Goal: Task Accomplishment & Management: Manage account settings

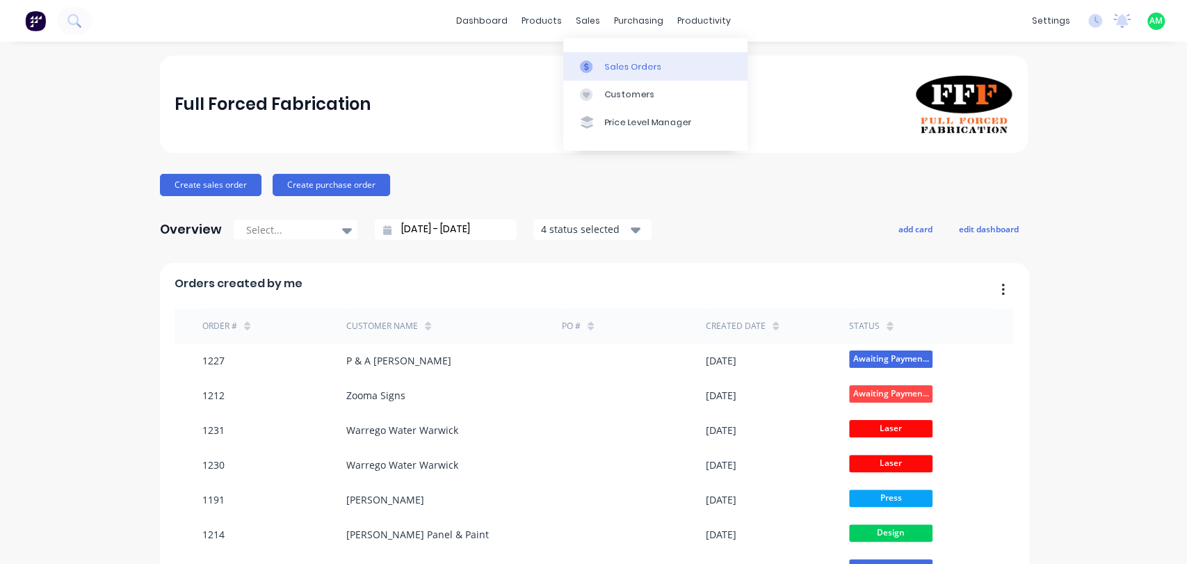
click at [615, 67] on div "Sales Orders" at bounding box center [633, 66] width 57 height 13
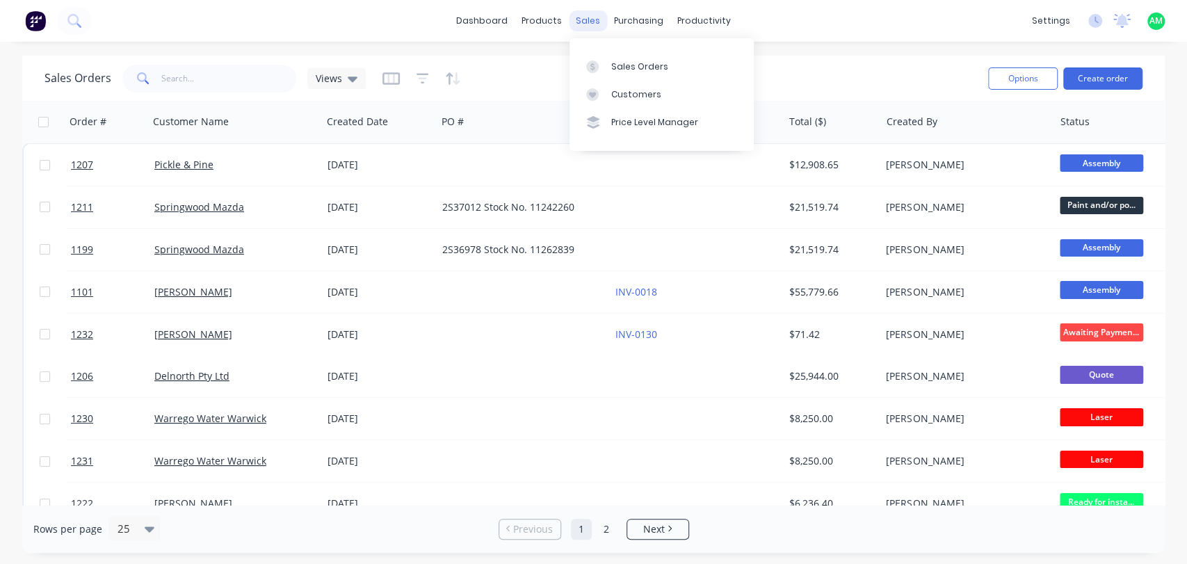
click at [589, 16] on div "sales" at bounding box center [588, 20] width 38 height 21
click at [697, 21] on div "productivity" at bounding box center [703, 20] width 67 height 21
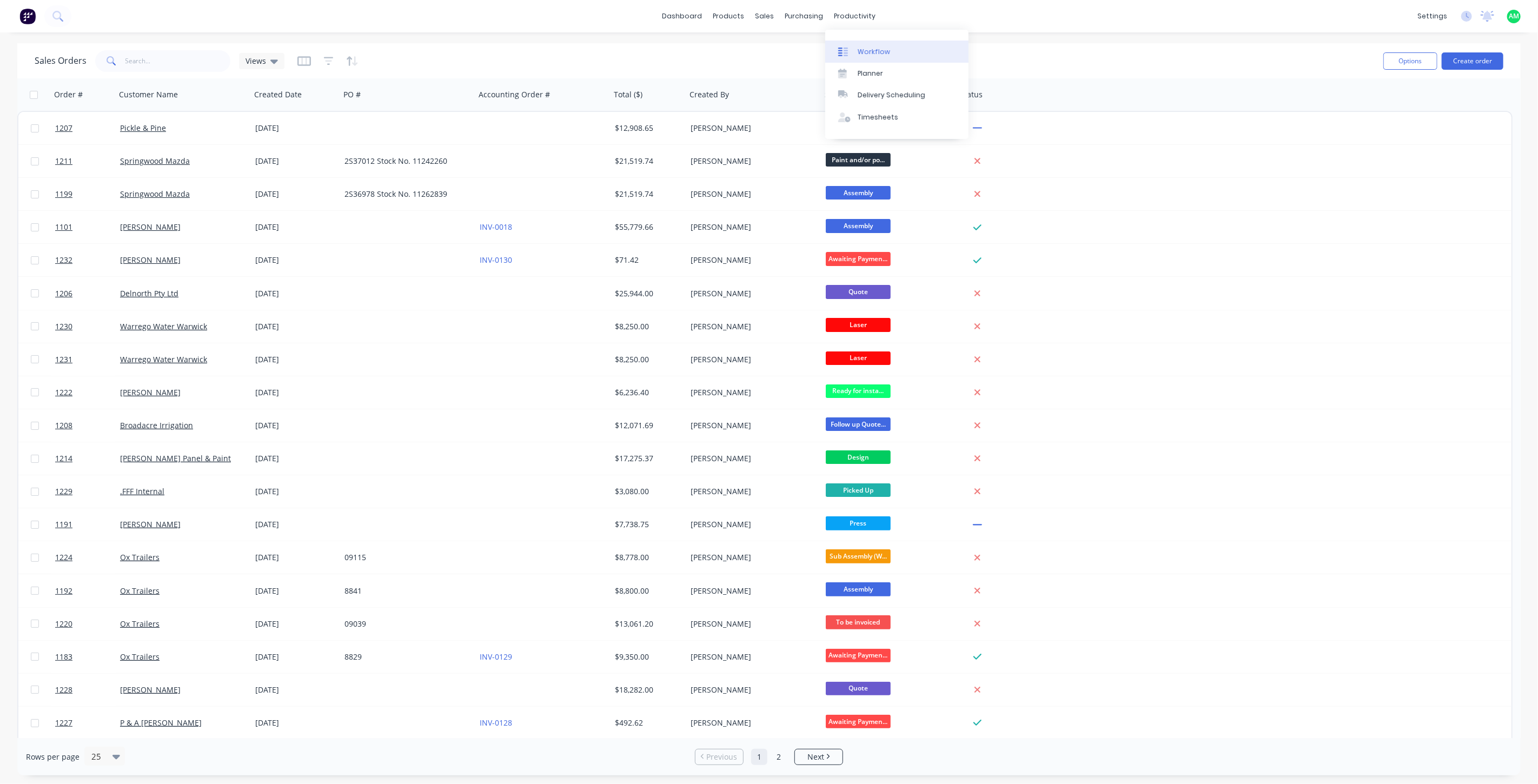
click at [857, 51] on link "Workflow" at bounding box center [897, 51] width 143 height 22
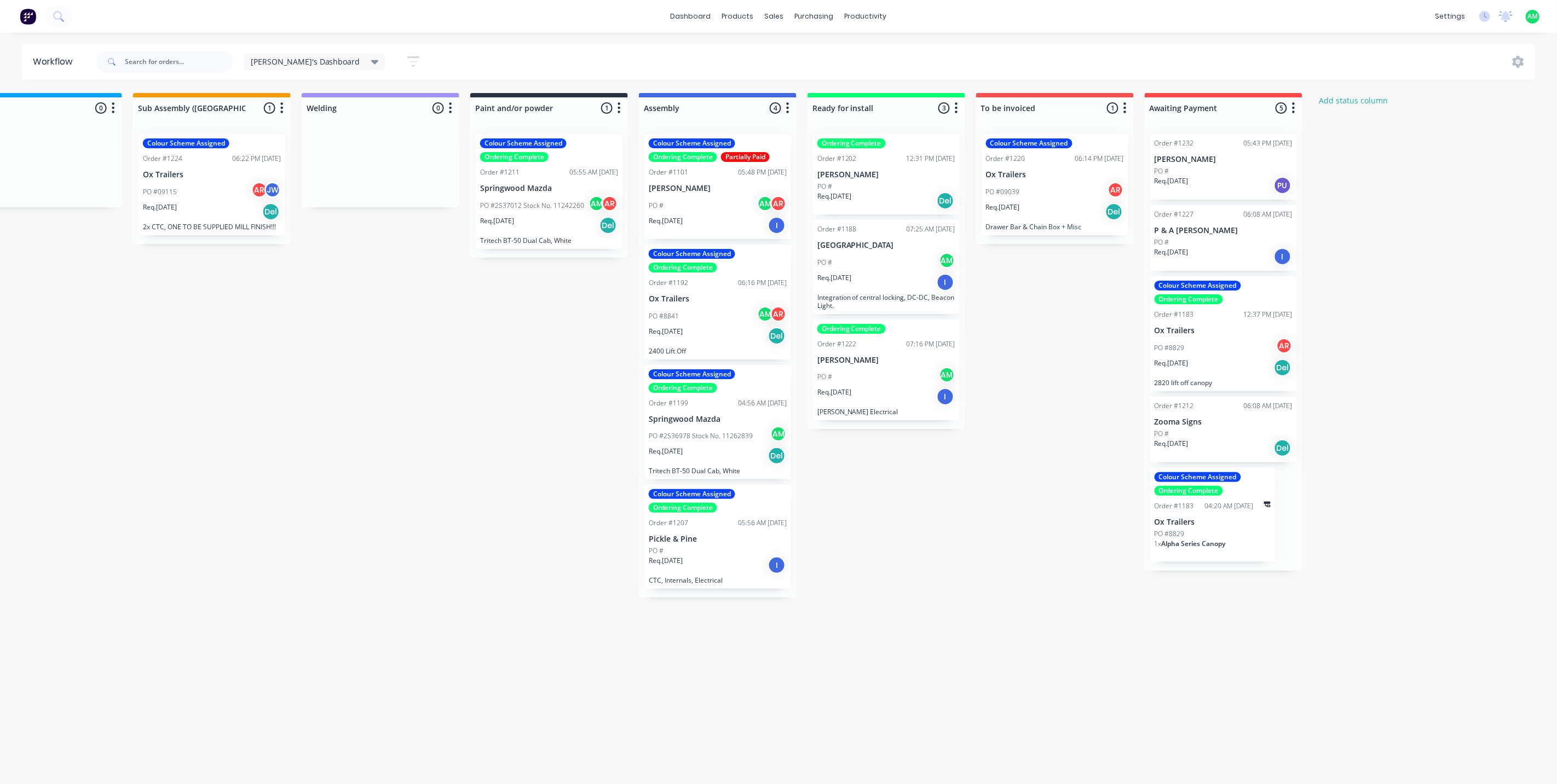
scroll to position [0, 904]
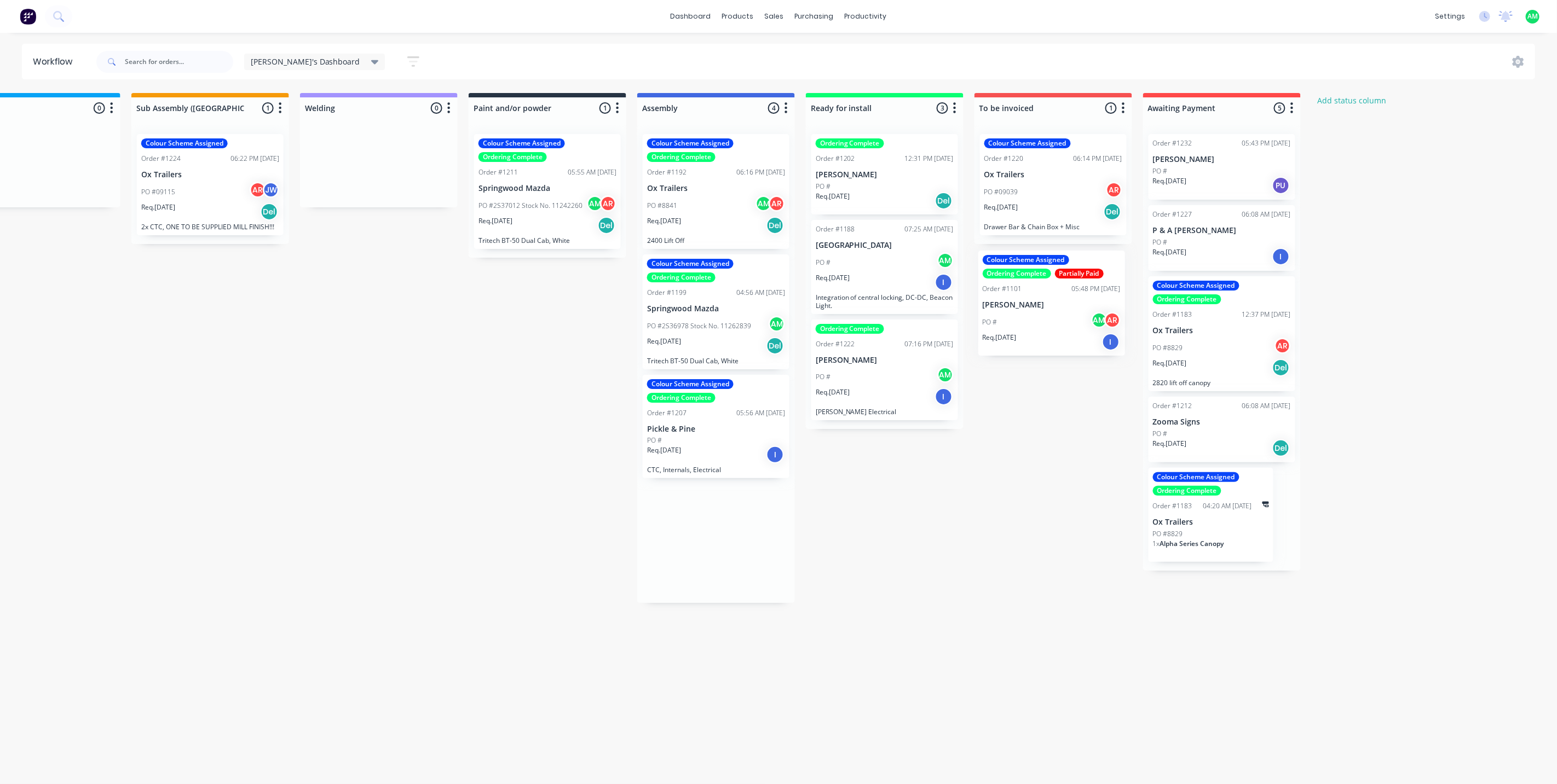
drag, startPoint x: 684, startPoint y: 196, endPoint x: 1021, endPoint y: 309, distance: 355.4
click at [934, 309] on div "Submitted 0 Status colour #B7D3F3 hex #B7D3F3 Save Cancel Summaries Total order…" at bounding box center [318, 348] width 2461 height 510
drag, startPoint x: 714, startPoint y: 193, endPoint x: 1052, endPoint y: 294, distance: 352.8
click at [934, 294] on div "Submitted 0 Status colour #B7D3F3 hex #B7D3F3 Save Cancel Summaries Total order…" at bounding box center [318, 348] width 2461 height 510
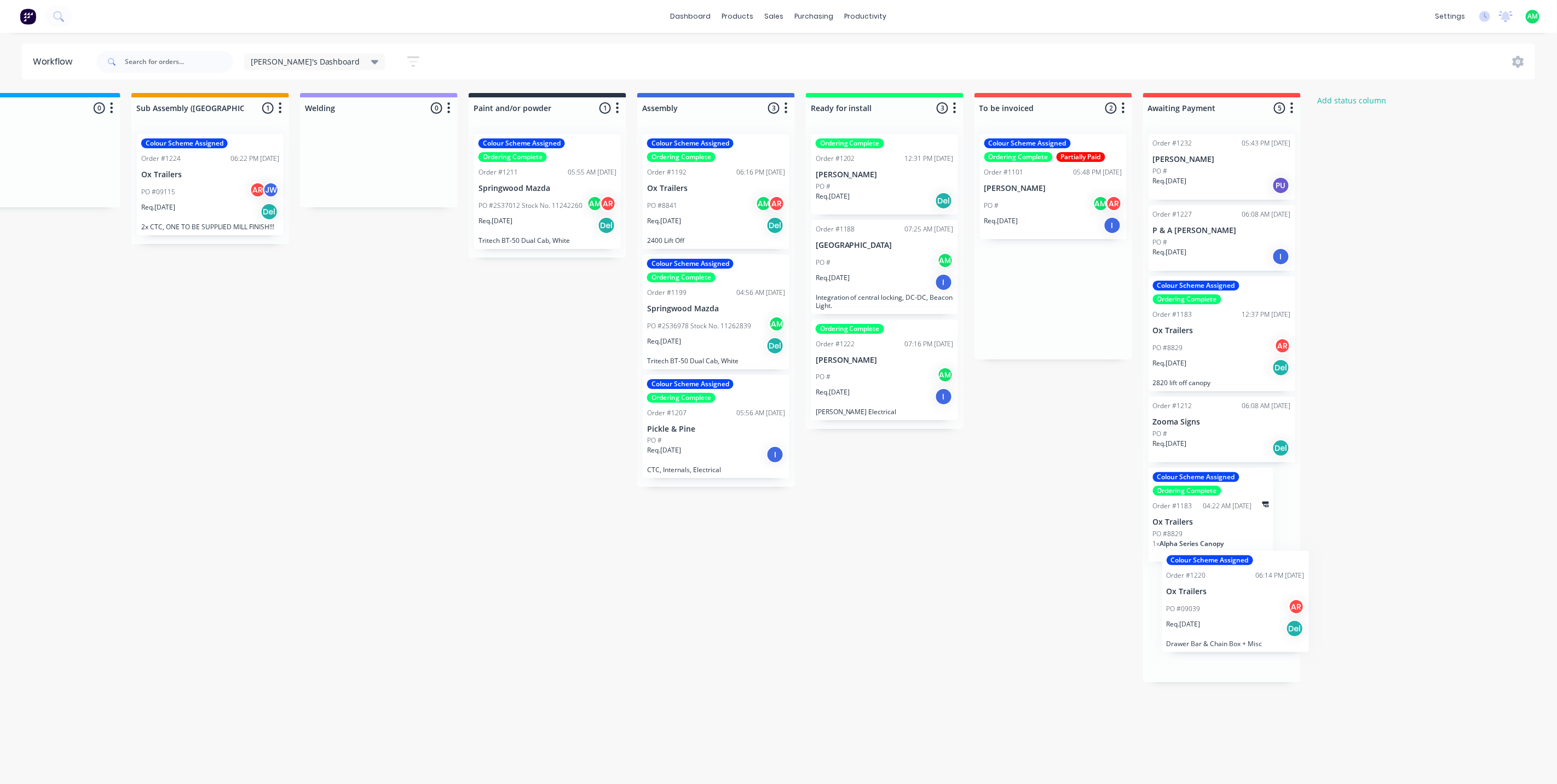
drag, startPoint x: 1035, startPoint y: 199, endPoint x: 1216, endPoint y: 619, distance: 457.3
click at [934, 443] on div "Submitted 0 Status colour #B7D3F3 hex #B7D3F3 Save Cancel Summaries Total order…" at bounding box center [318, 387] width 2461 height 590
click at [934, 439] on div "Req. [DATE] Del" at bounding box center [1222, 449] width 138 height 19
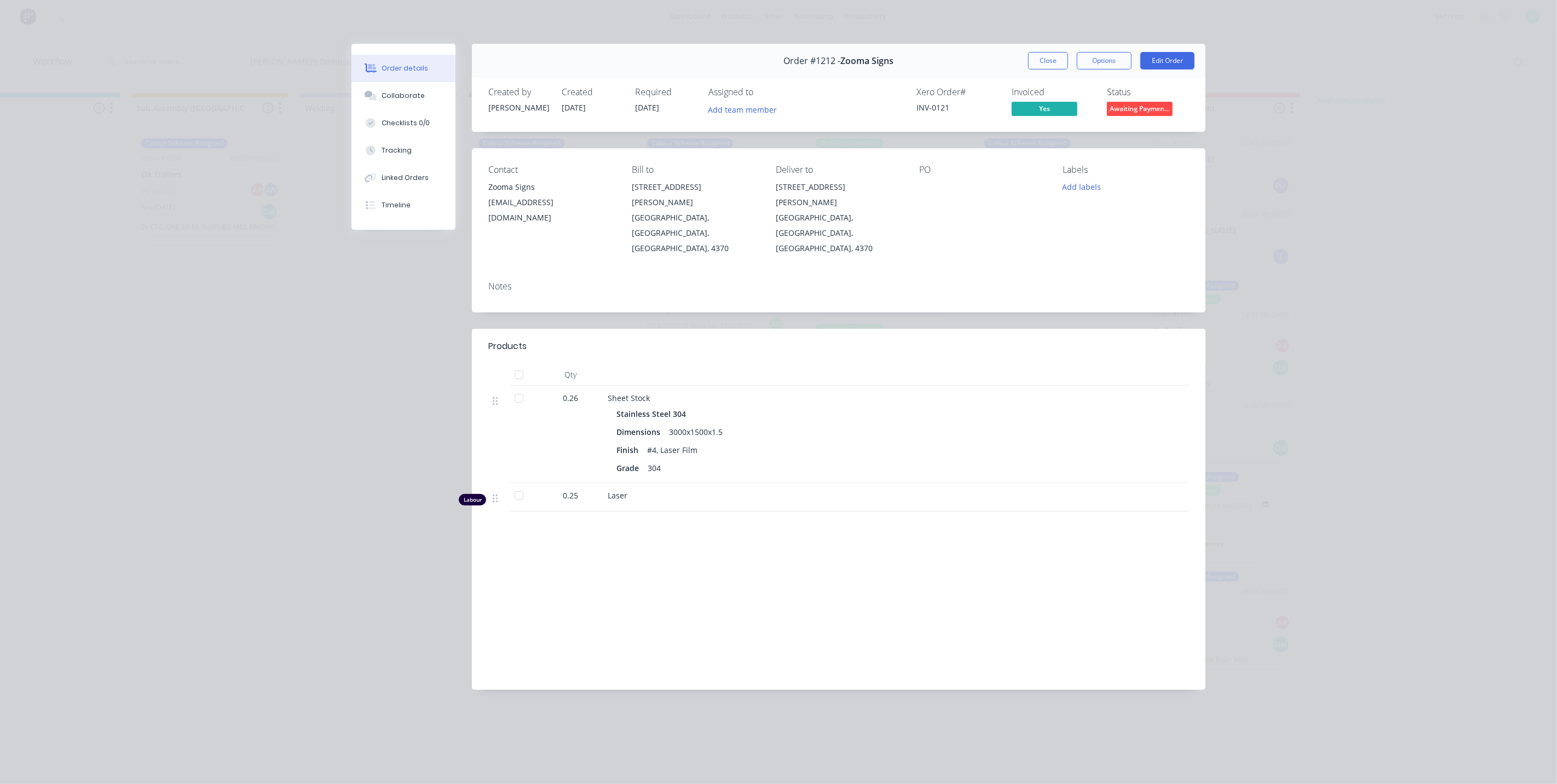
scroll to position [0, 0]
click at [934, 43] on div "Order details Collaborate Checklists 0/0 Tracking Linked Orders Timeline Order …" at bounding box center [778, 392] width 1557 height 784
click at [934, 59] on button "Close" at bounding box center [1047, 61] width 40 height 17
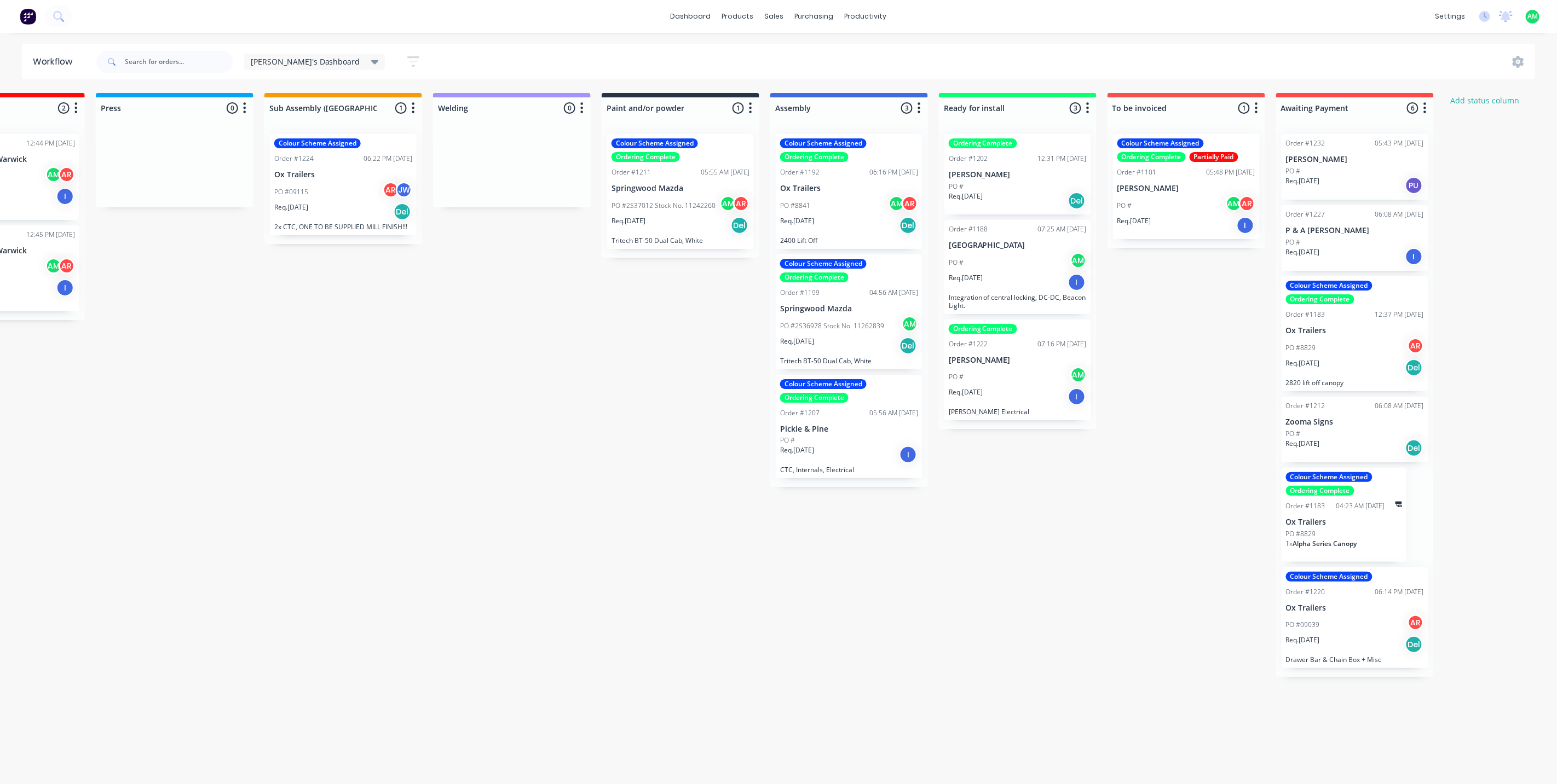
scroll to position [0, 779]
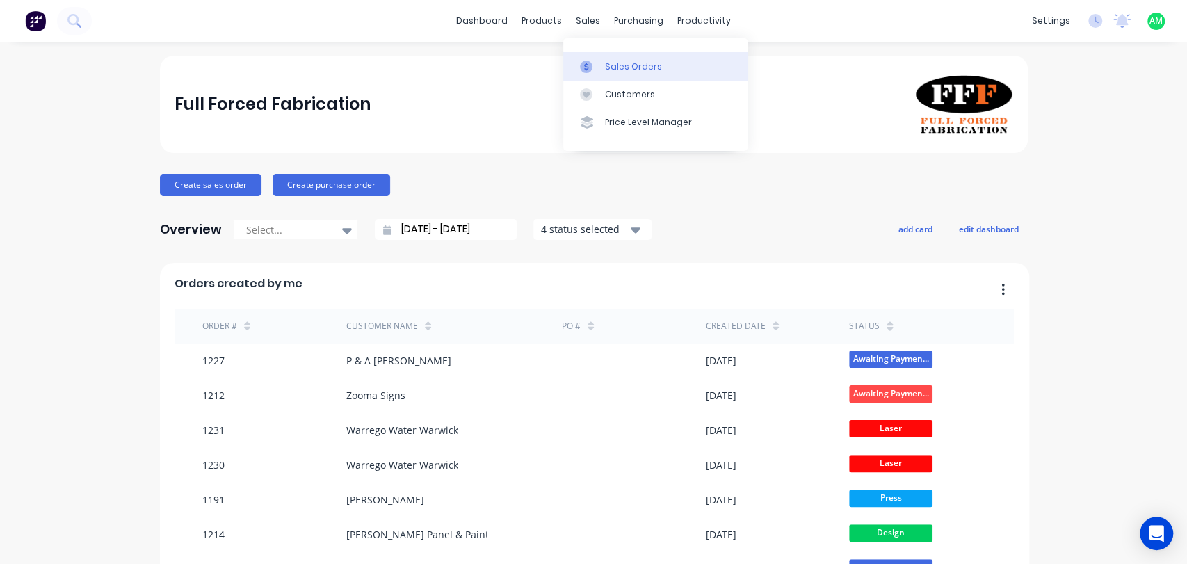
click at [608, 54] on link "Sales Orders" at bounding box center [655, 66] width 184 height 28
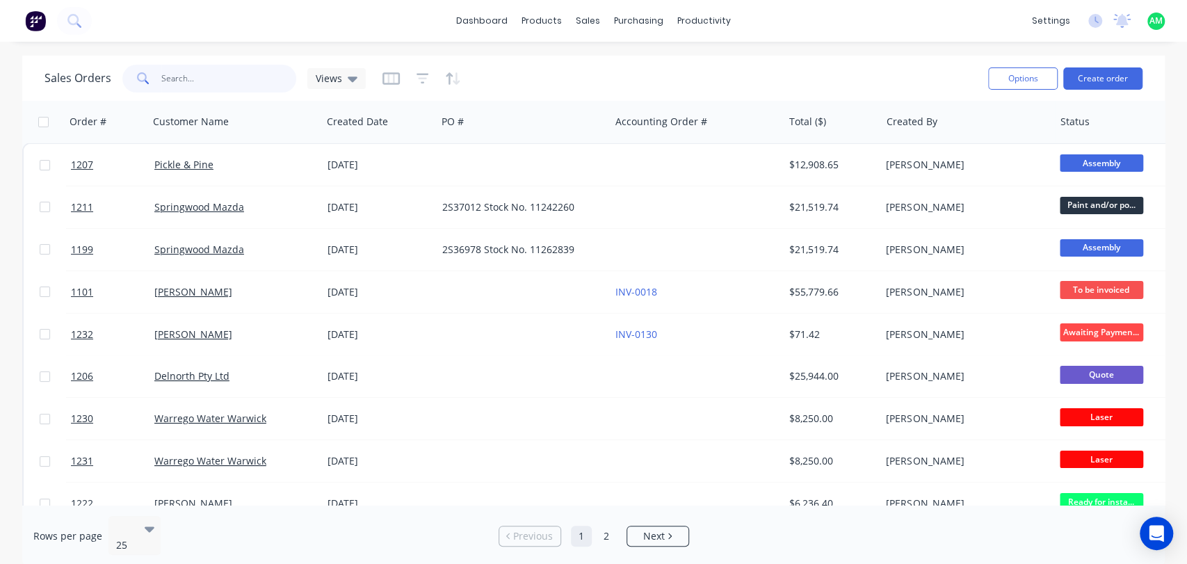
click at [186, 81] on input "text" at bounding box center [229, 79] width 136 height 28
type input "1220"
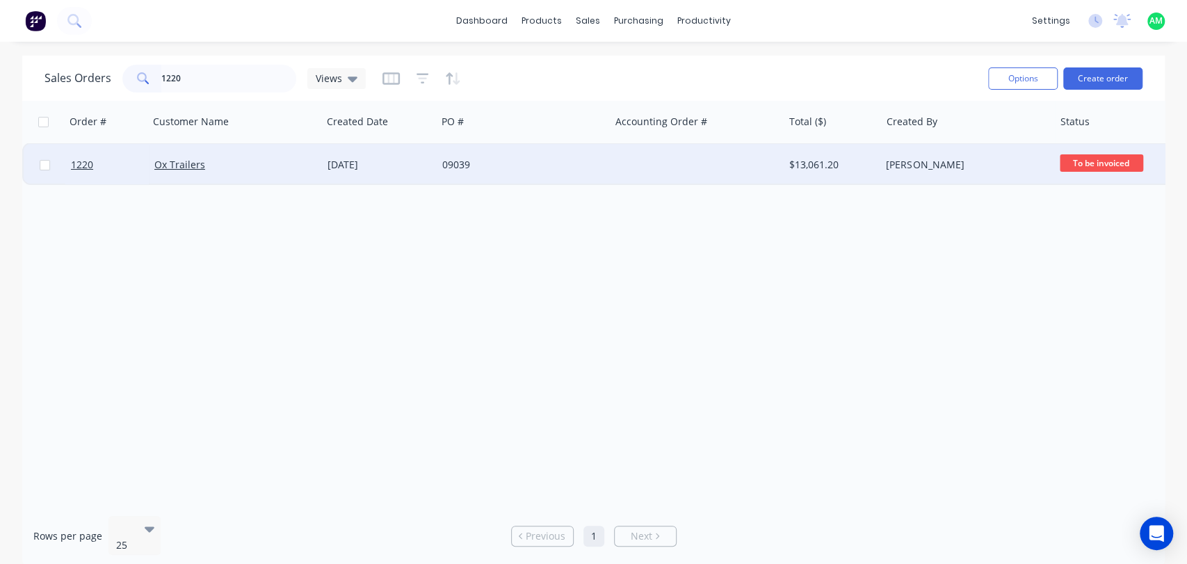
click at [245, 161] on div "Ox Trailers" at bounding box center [231, 165] width 154 height 14
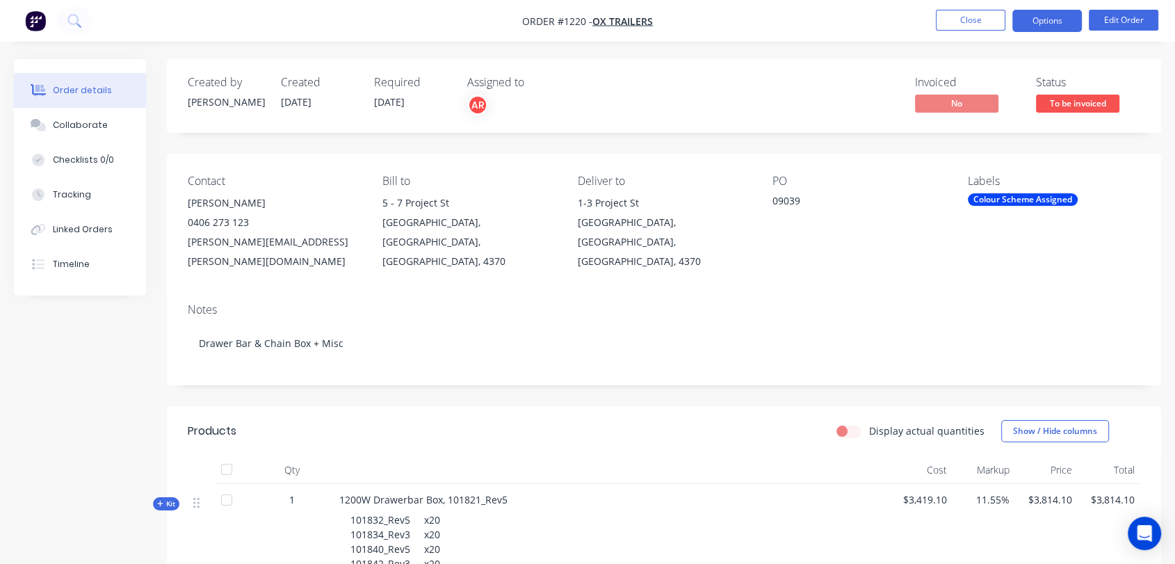
click at [1050, 17] on button "Options" at bounding box center [1047, 21] width 70 height 22
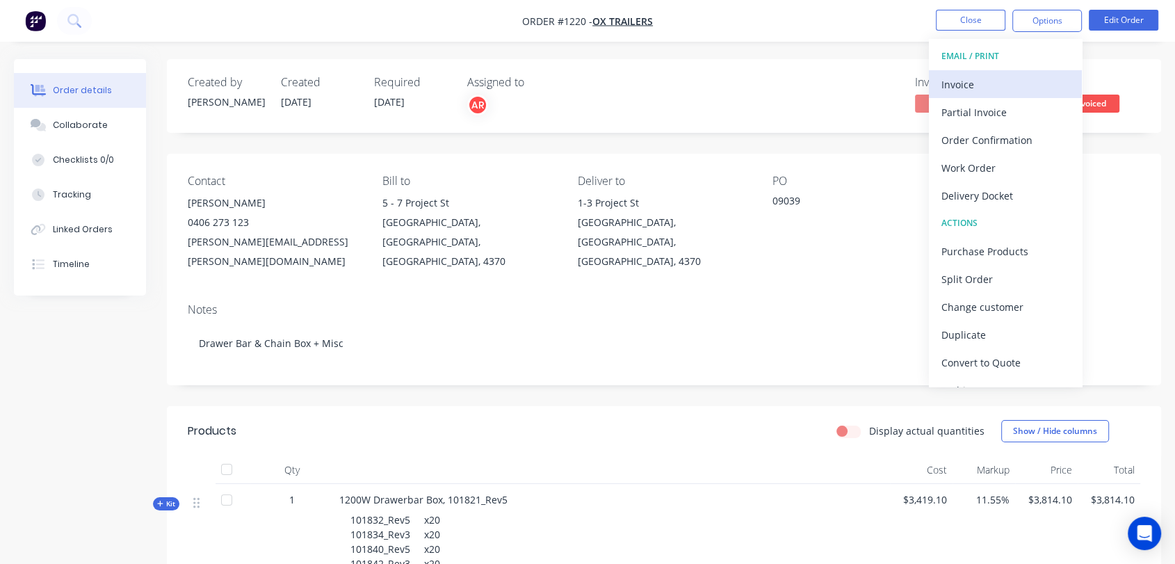
click at [947, 81] on div "Invoice" at bounding box center [1005, 84] width 128 height 20
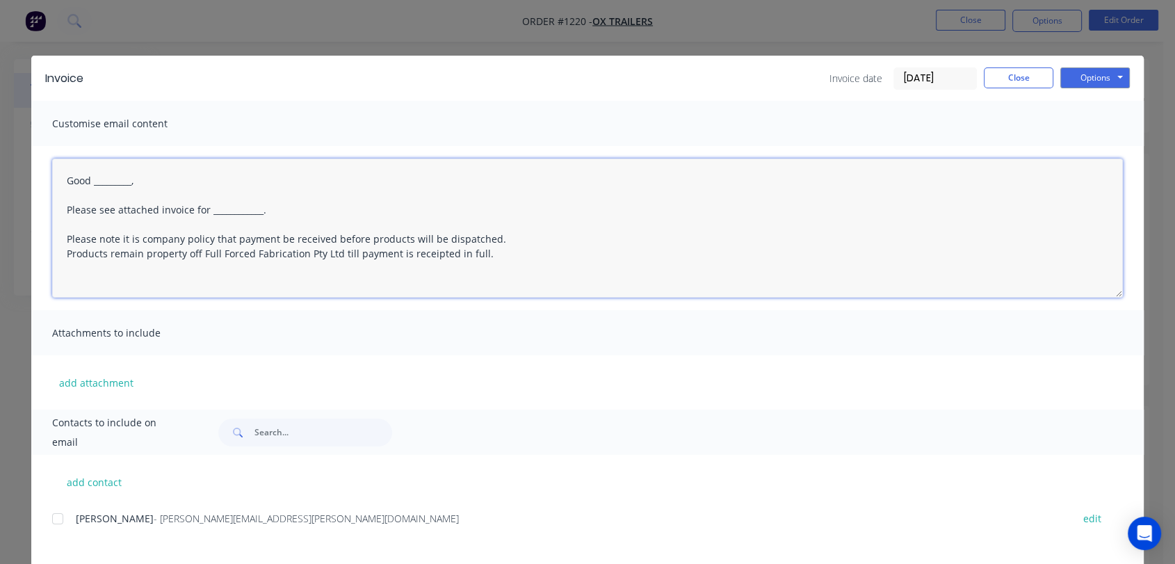
drag, startPoint x: 110, startPoint y: 181, endPoint x: 90, endPoint y: 184, distance: 20.5
click at [90, 184] on textarea "Good _________, Please see attached invoice for ____________. Please note it is…" at bounding box center [587, 227] width 1071 height 139
type textarea "Good Morning Sam, Please see attached invoice for ____________. Please note it …"
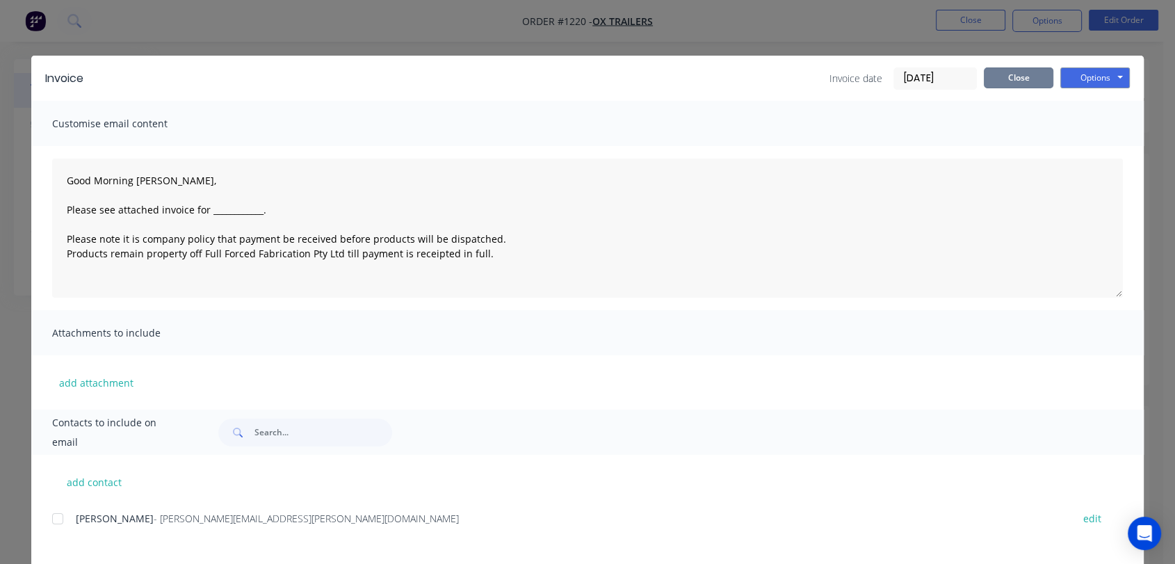
click at [1006, 79] on button "Close" at bounding box center [1019, 77] width 70 height 21
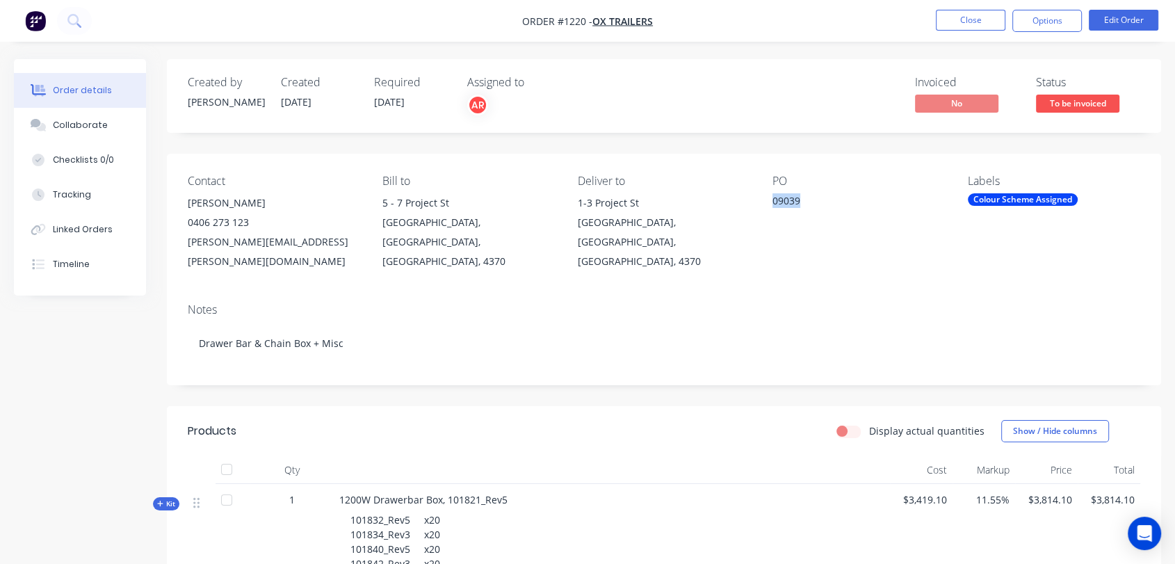
drag, startPoint x: 799, startPoint y: 202, endPoint x: 773, endPoint y: 206, distance: 26.2
click at [773, 206] on div "09039" at bounding box center [858, 202] width 172 height 19
copy div "09039"
click at [1018, 21] on button "Options" at bounding box center [1047, 21] width 70 height 22
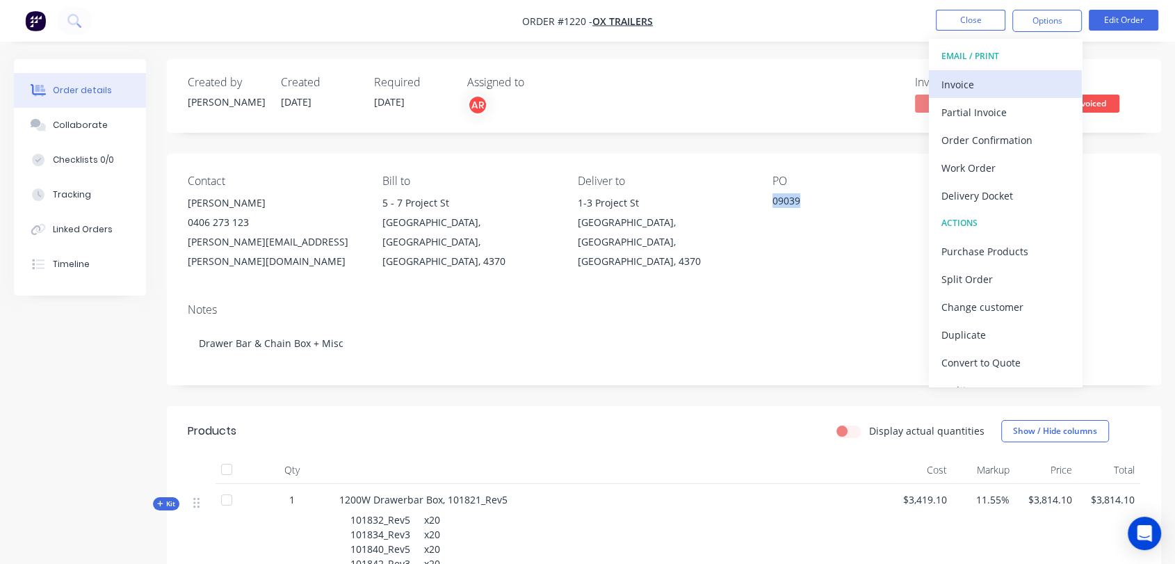
click at [975, 80] on div "Invoice" at bounding box center [1005, 84] width 128 height 20
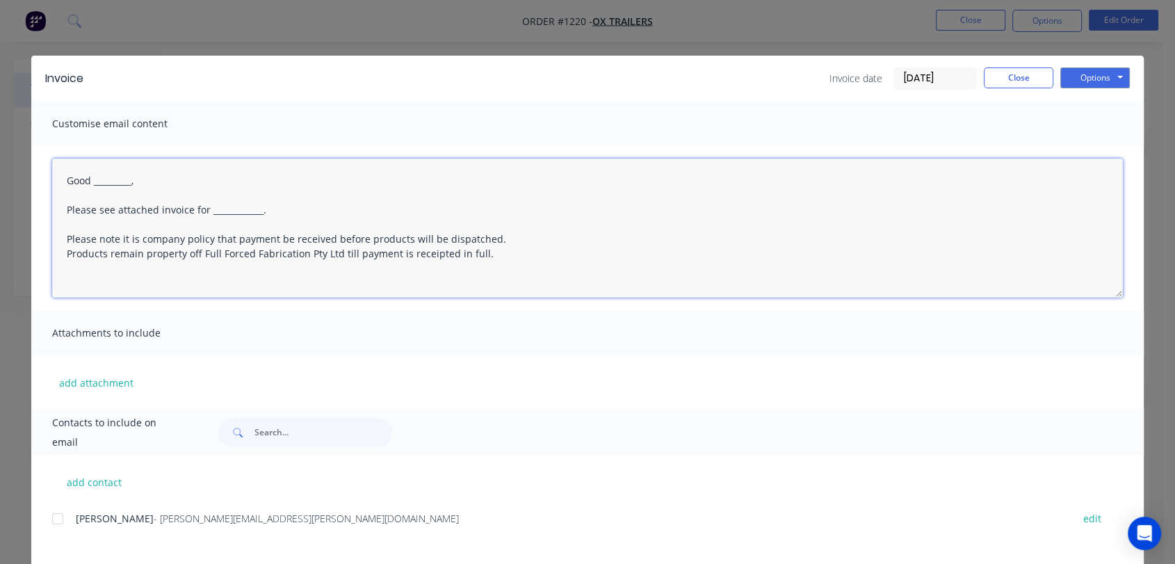
drag, startPoint x: 244, startPoint y: 214, endPoint x: 204, endPoint y: 214, distance: 40.3
click at [204, 214] on textarea "Good _________, Please see attached invoice for ____________. Please note it is…" at bounding box center [587, 227] width 1071 height 139
paste textarea "09039"
drag, startPoint x: 138, startPoint y: 185, endPoint x: 88, endPoint y: 184, distance: 50.8
click at [88, 184] on textarea "Good _________, Please see attached invoice for your PO 09039 Please note it is…" at bounding box center [587, 227] width 1071 height 139
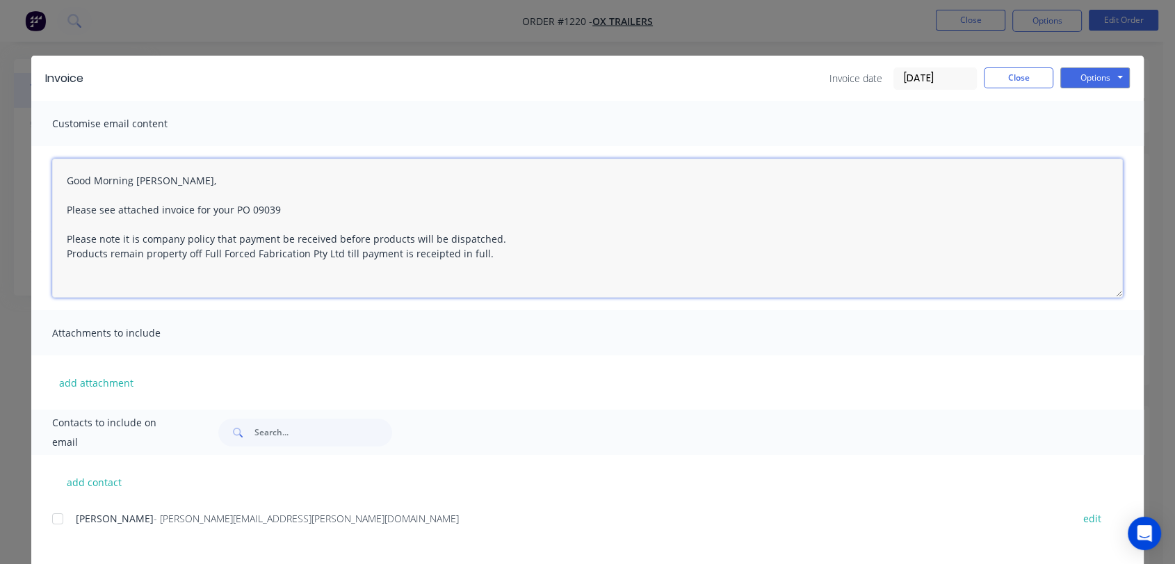
drag, startPoint x: 272, startPoint y: 218, endPoint x: 282, endPoint y: 213, distance: 10.6
click at [273, 215] on textarea "Good Morning Sam, Please see attached invoice for your PO 09039 Please note it …" at bounding box center [587, 227] width 1071 height 139
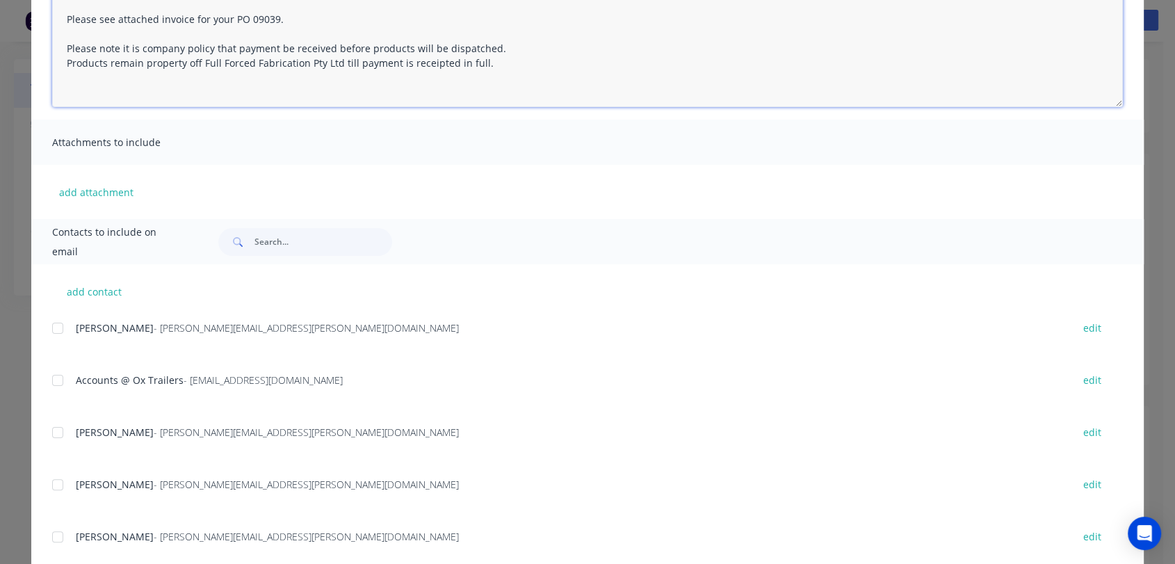
scroll to position [225, 0]
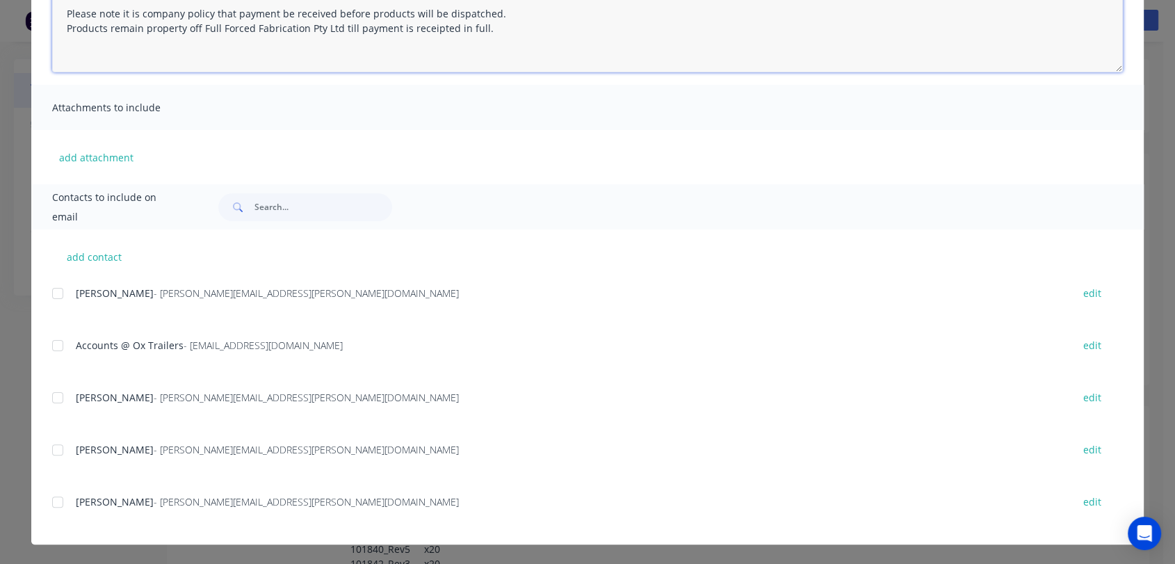
click at [54, 343] on div at bounding box center [58, 346] width 28 height 28
click at [55, 393] on div at bounding box center [58, 398] width 28 height 28
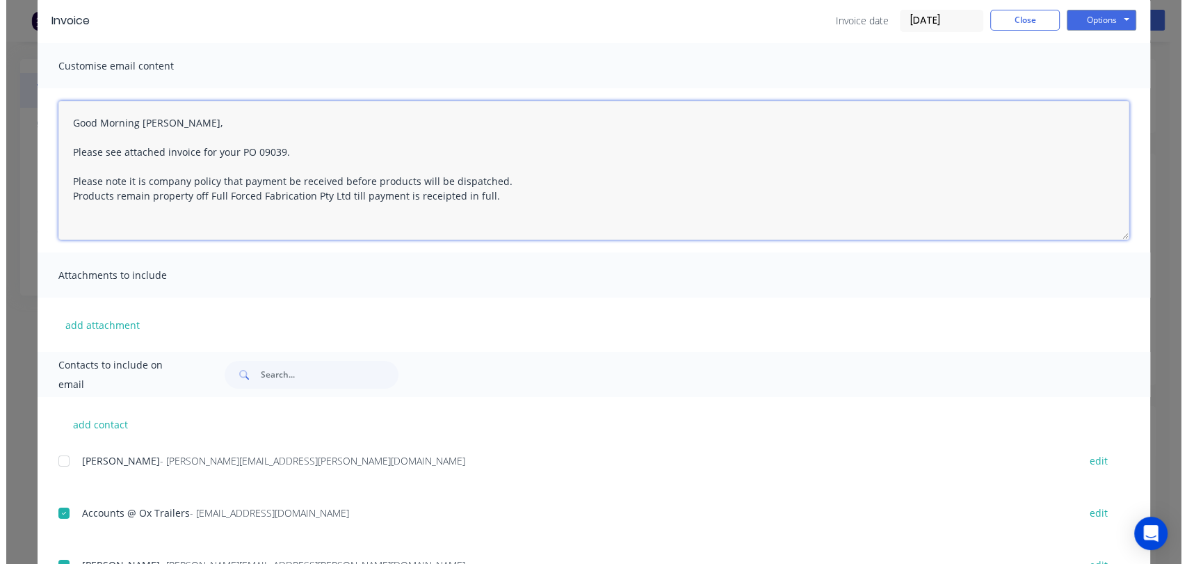
scroll to position [0, 0]
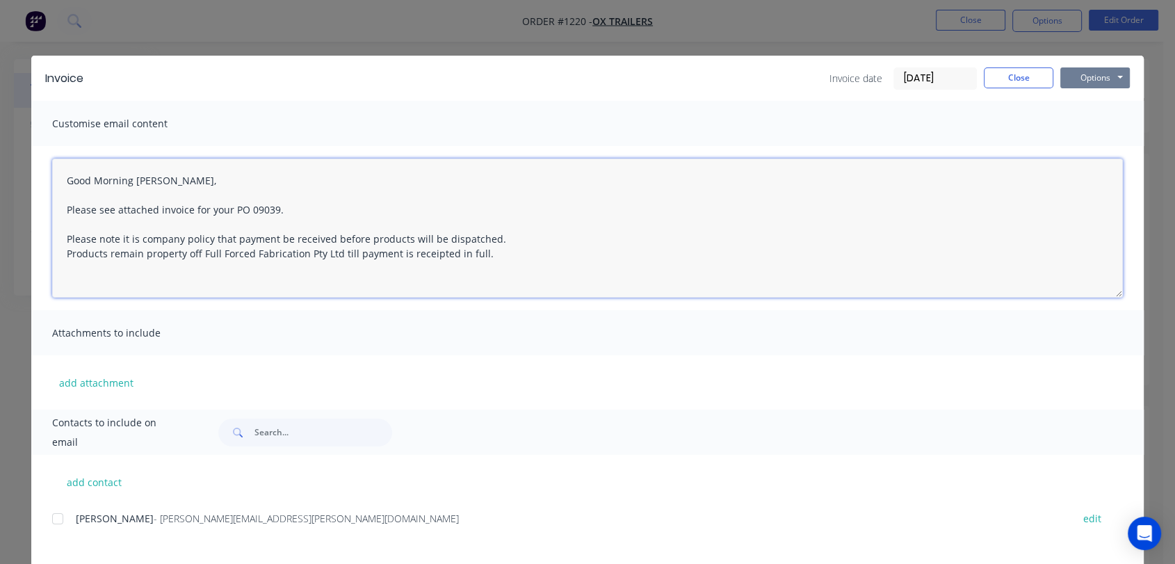
type textarea "Good Morning Sam, Please see attached invoice for your PO 09039. Please note it…"
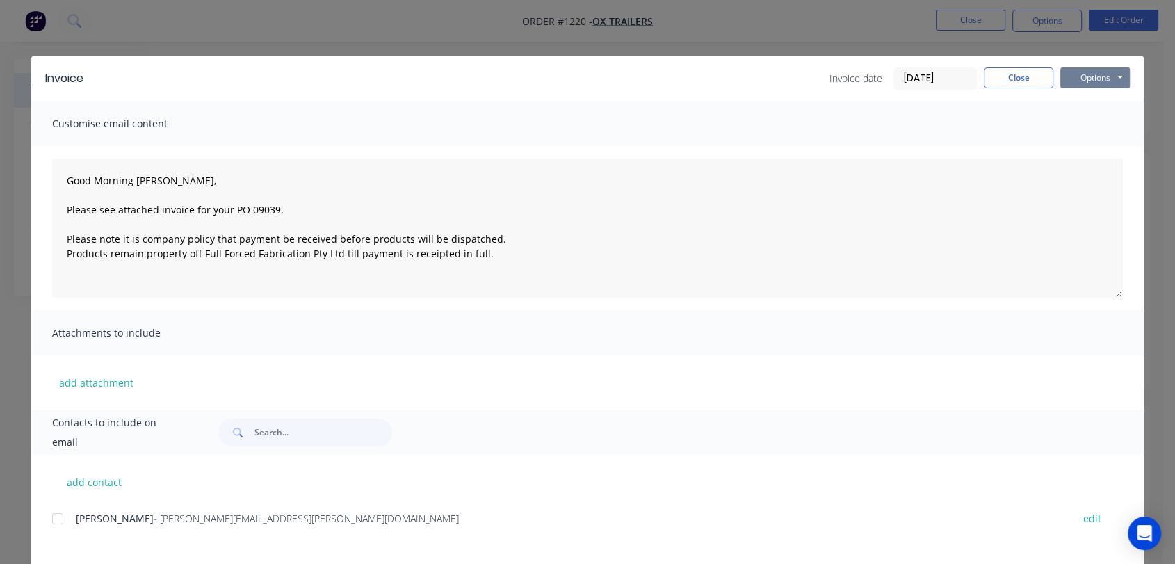
click at [1072, 75] on button "Options" at bounding box center [1095, 77] width 70 height 21
click at [1095, 149] on button "Email" at bounding box center [1104, 148] width 89 height 23
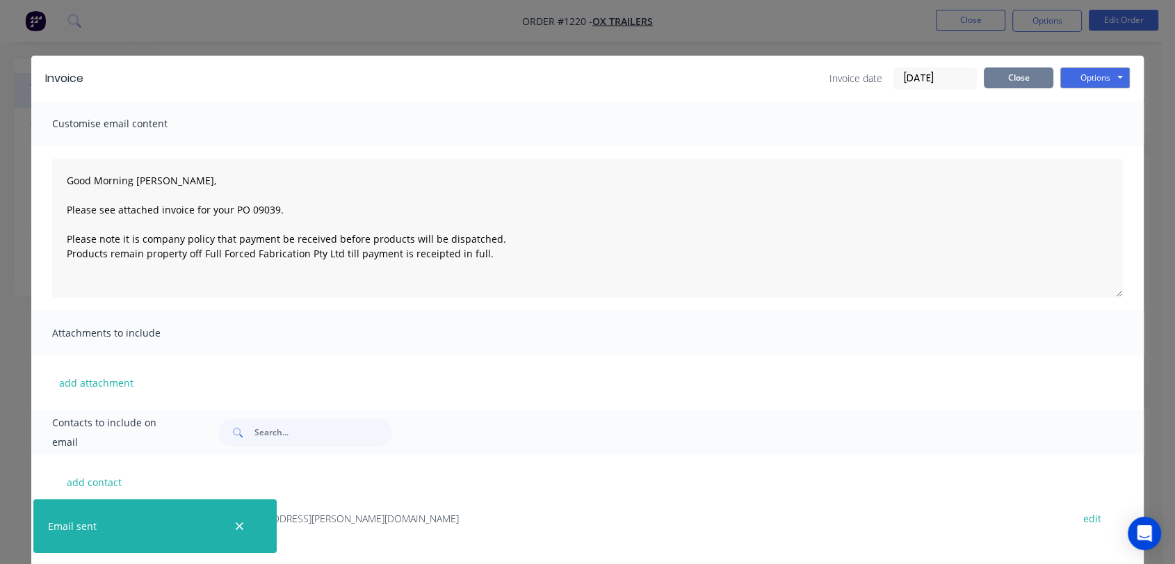
click at [1039, 70] on button "Close" at bounding box center [1019, 77] width 70 height 21
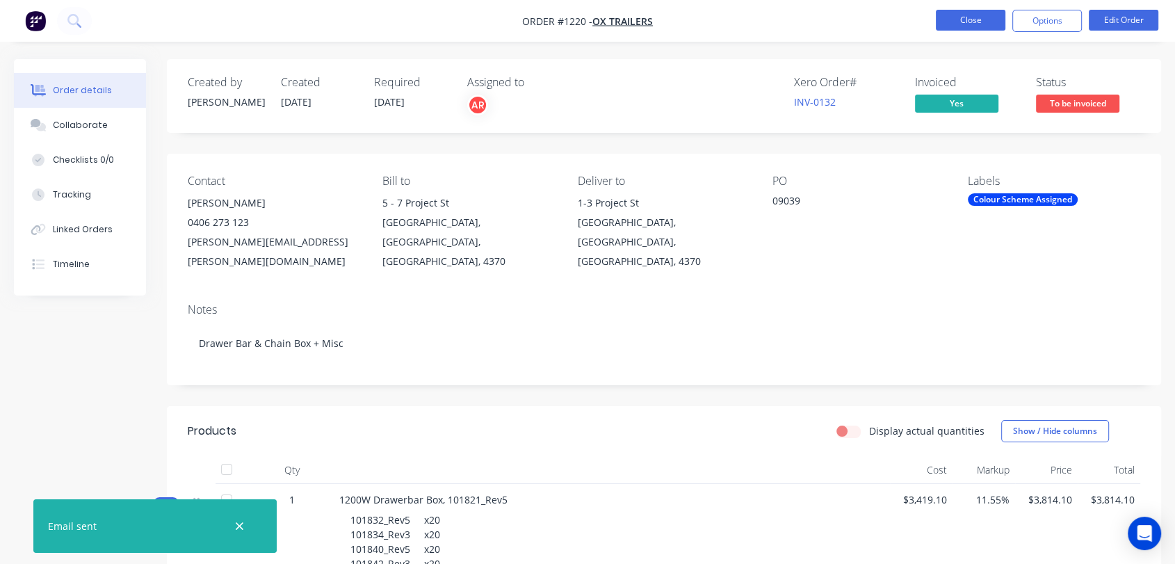
click at [973, 22] on button "Close" at bounding box center [971, 20] width 70 height 21
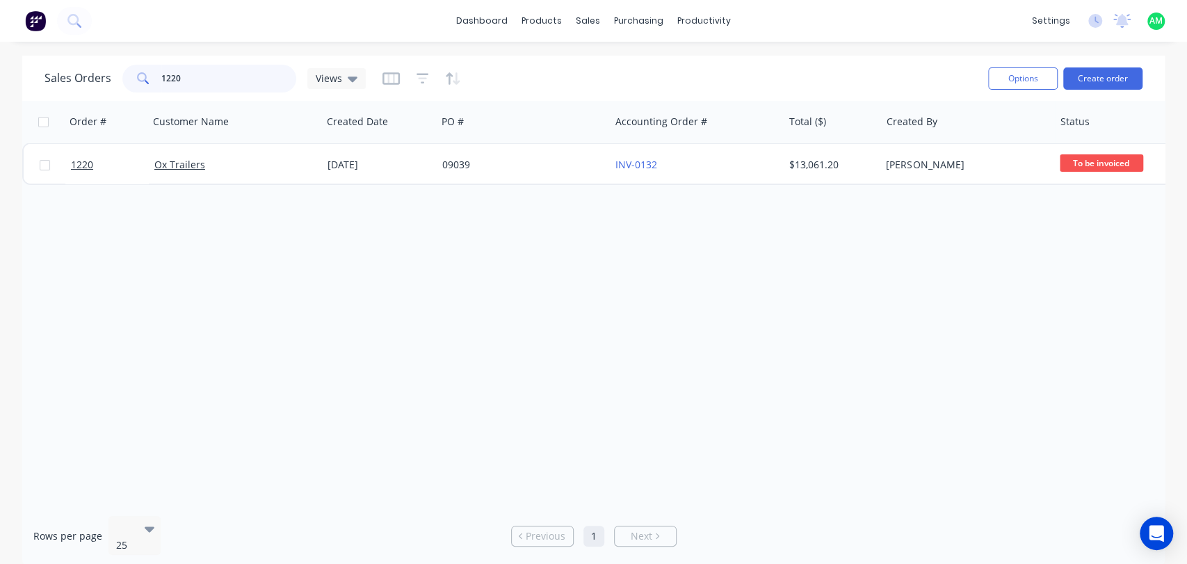
drag, startPoint x: 204, startPoint y: 83, endPoint x: 122, endPoint y: 78, distance: 82.2
click at [122, 78] on div "1220" at bounding box center [209, 79] width 174 height 28
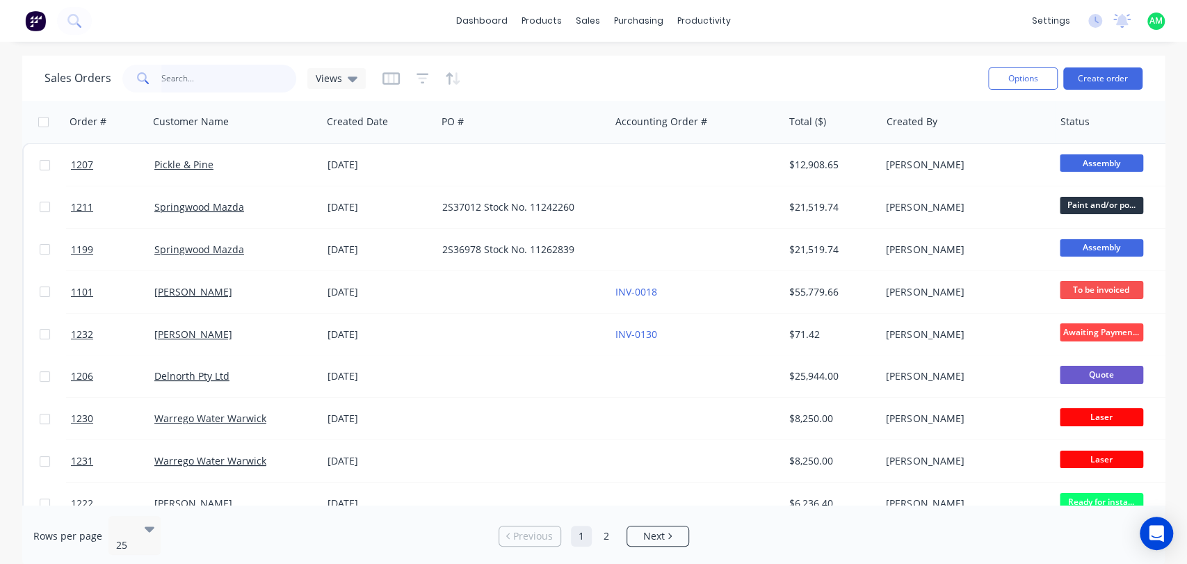
drag, startPoint x: 225, startPoint y: 90, endPoint x: 222, endPoint y: 81, distance: 9.3
click at [223, 88] on input "text" at bounding box center [229, 79] width 136 height 28
type input "1212"
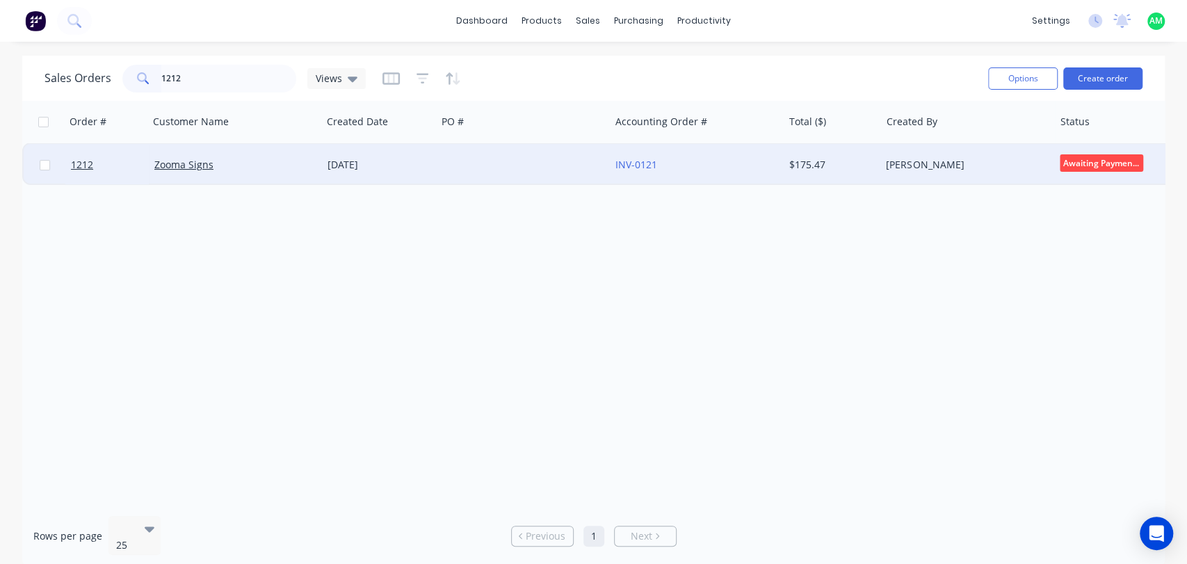
click at [542, 161] on div at bounding box center [523, 165] width 173 height 42
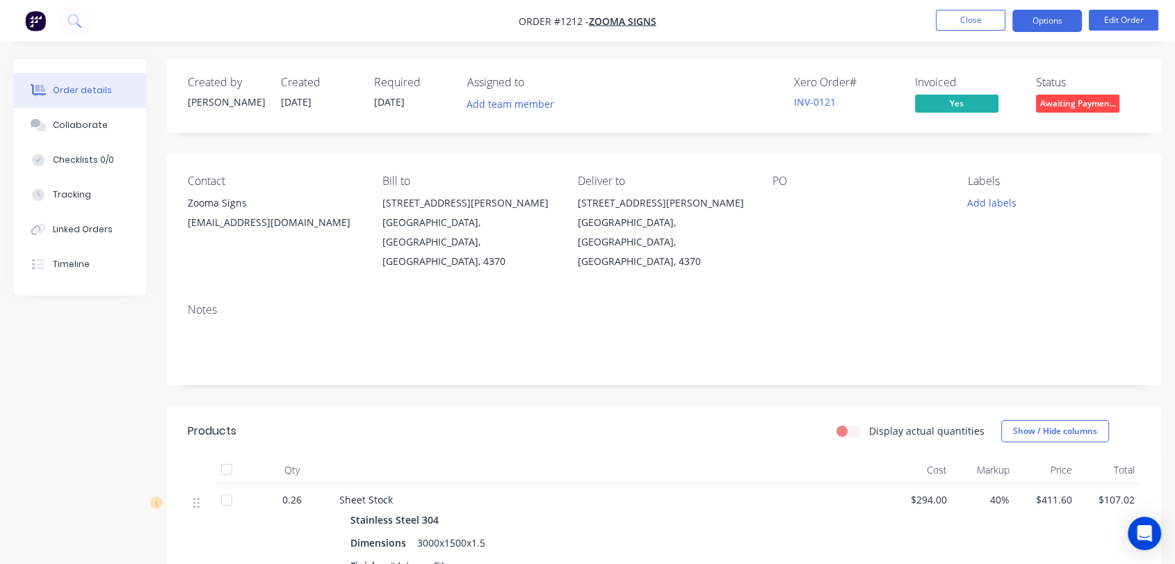
click at [1050, 25] on button "Options" at bounding box center [1047, 21] width 70 height 22
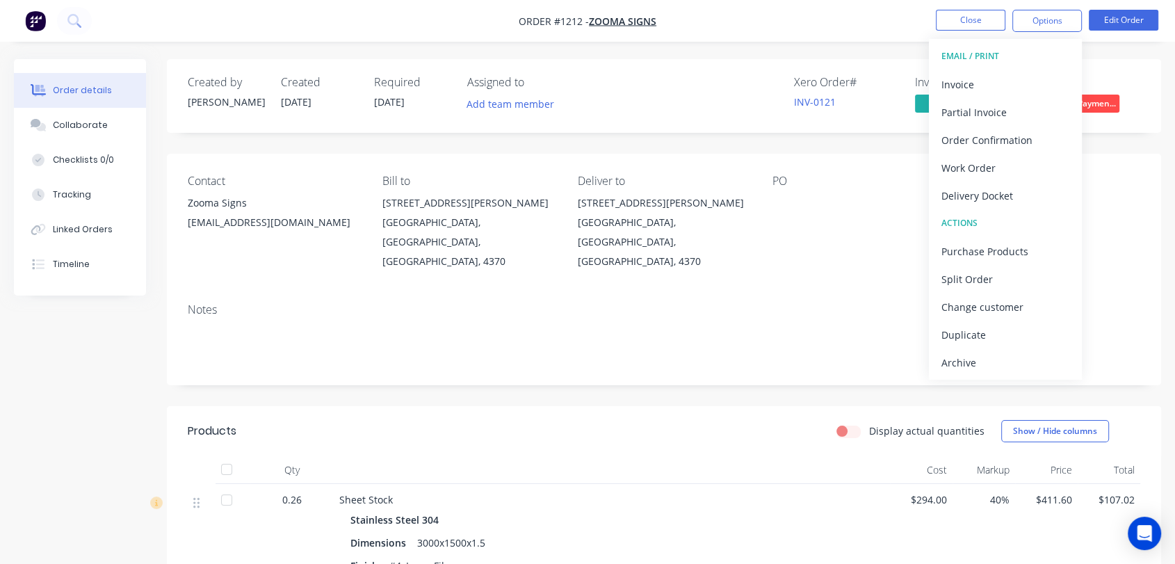
drag, startPoint x: 963, startPoint y: 361, endPoint x: 965, endPoint y: 355, distance: 7.1
click at [963, 362] on div "Archive" at bounding box center [1005, 362] width 128 height 20
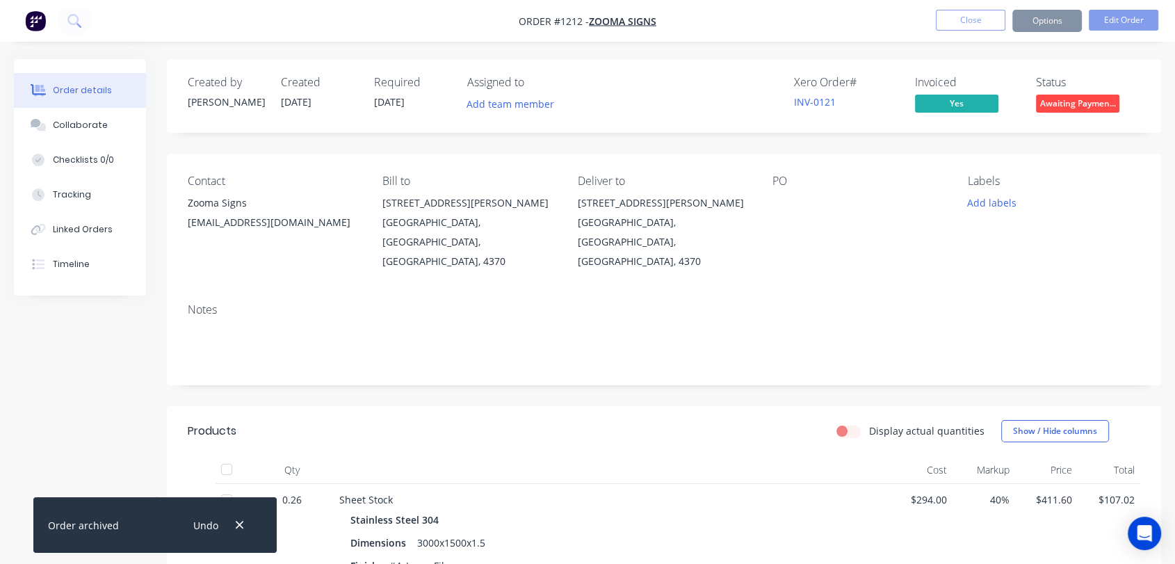
click at [973, 22] on button "Close" at bounding box center [971, 20] width 70 height 21
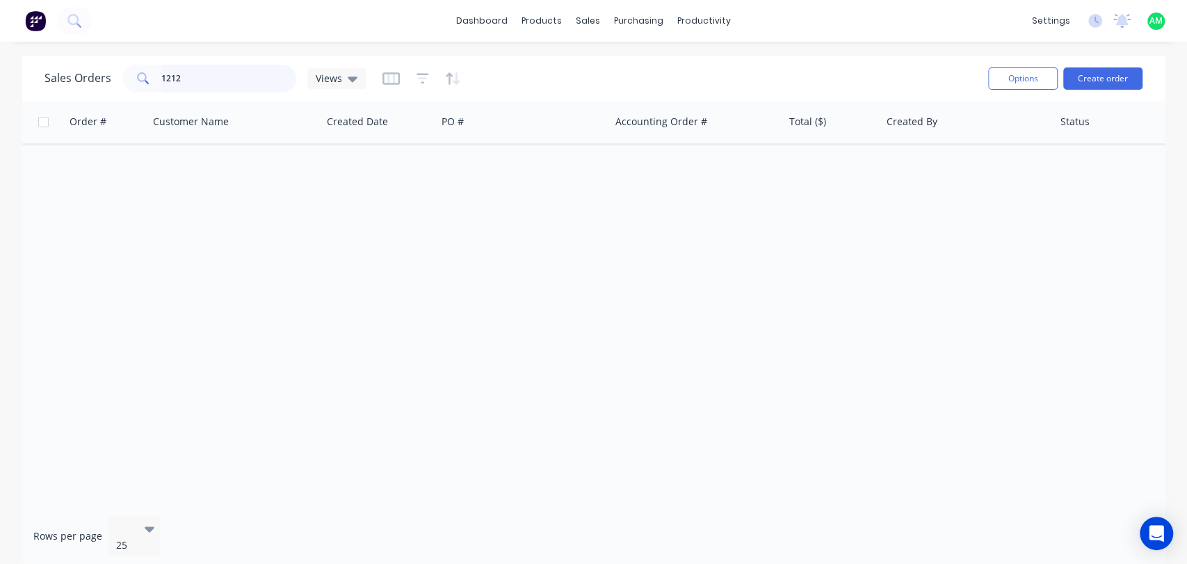
click at [149, 83] on div "1212" at bounding box center [209, 79] width 174 height 28
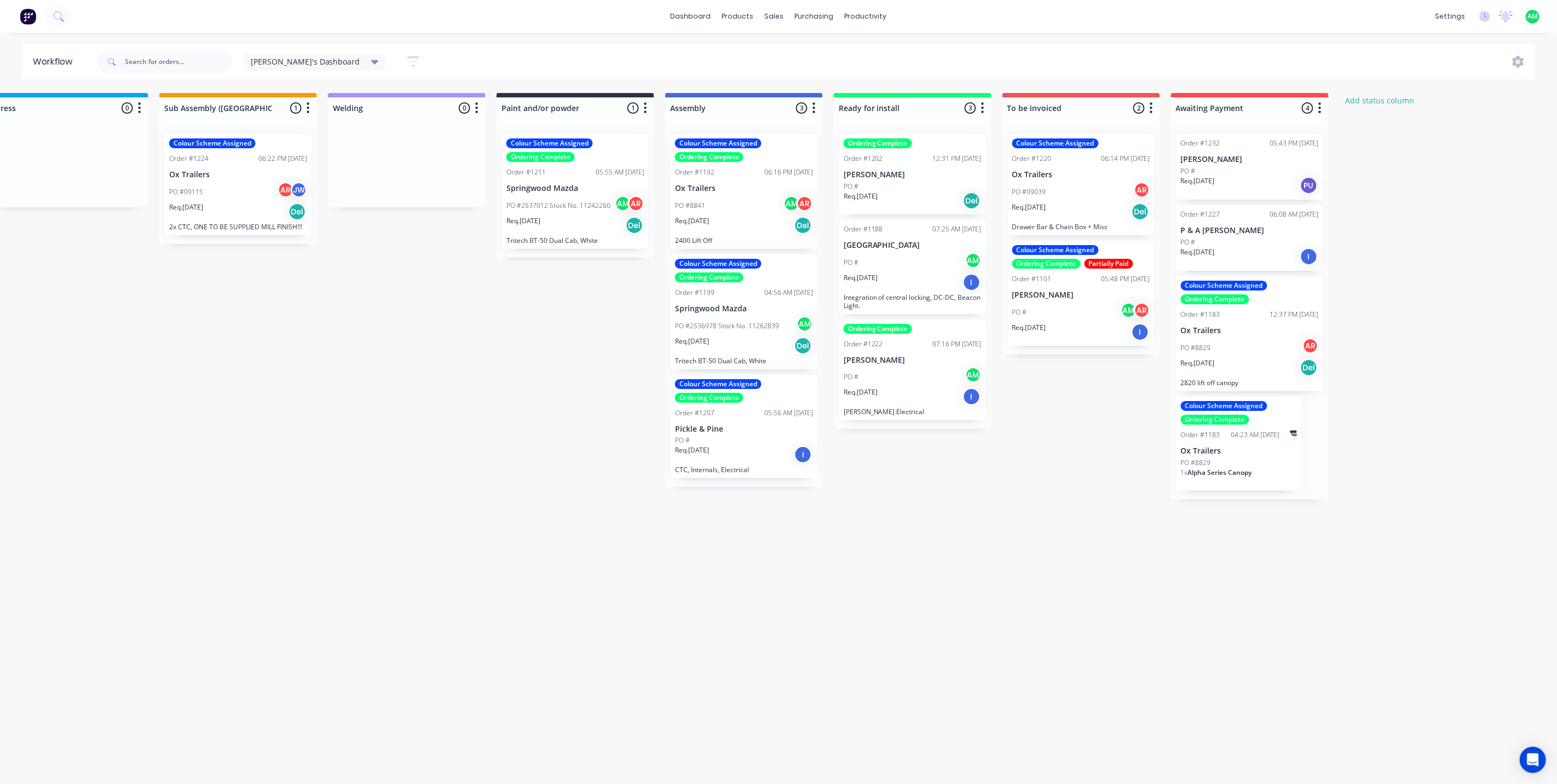
scroll to position [0, 904]
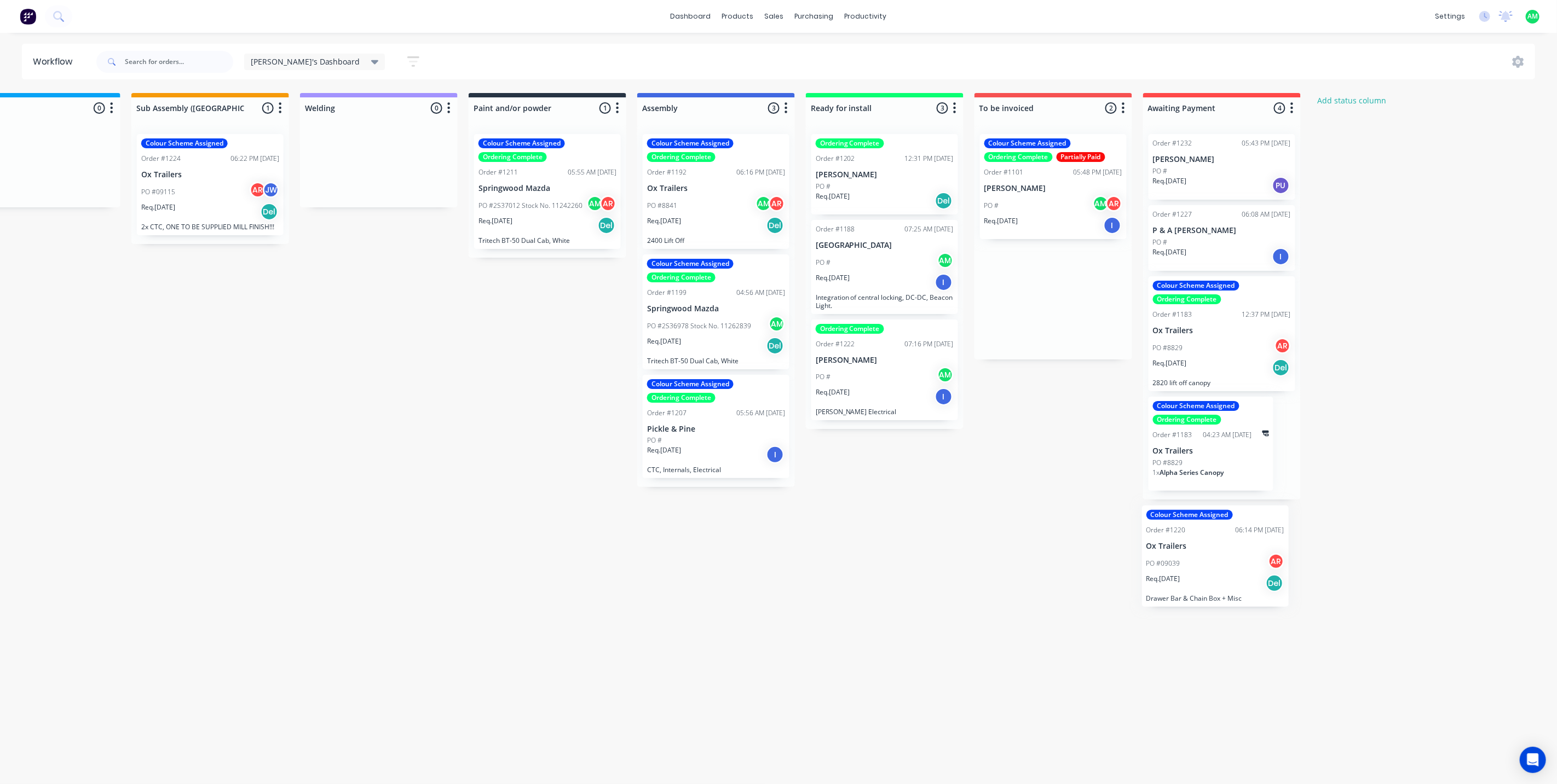
drag, startPoint x: 1025, startPoint y: 179, endPoint x: 1186, endPoint y: 554, distance: 408.1
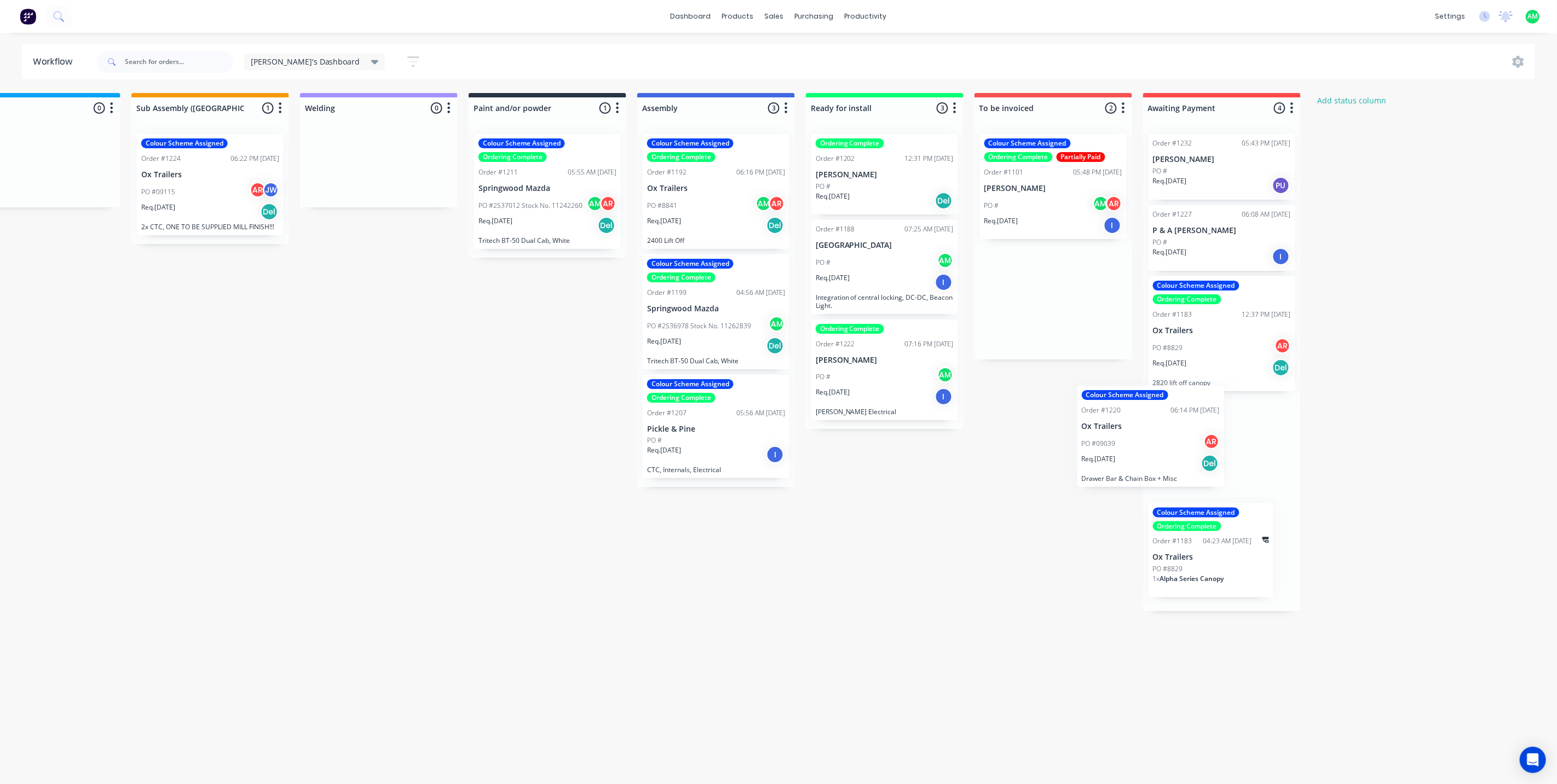
scroll to position [0, 0]
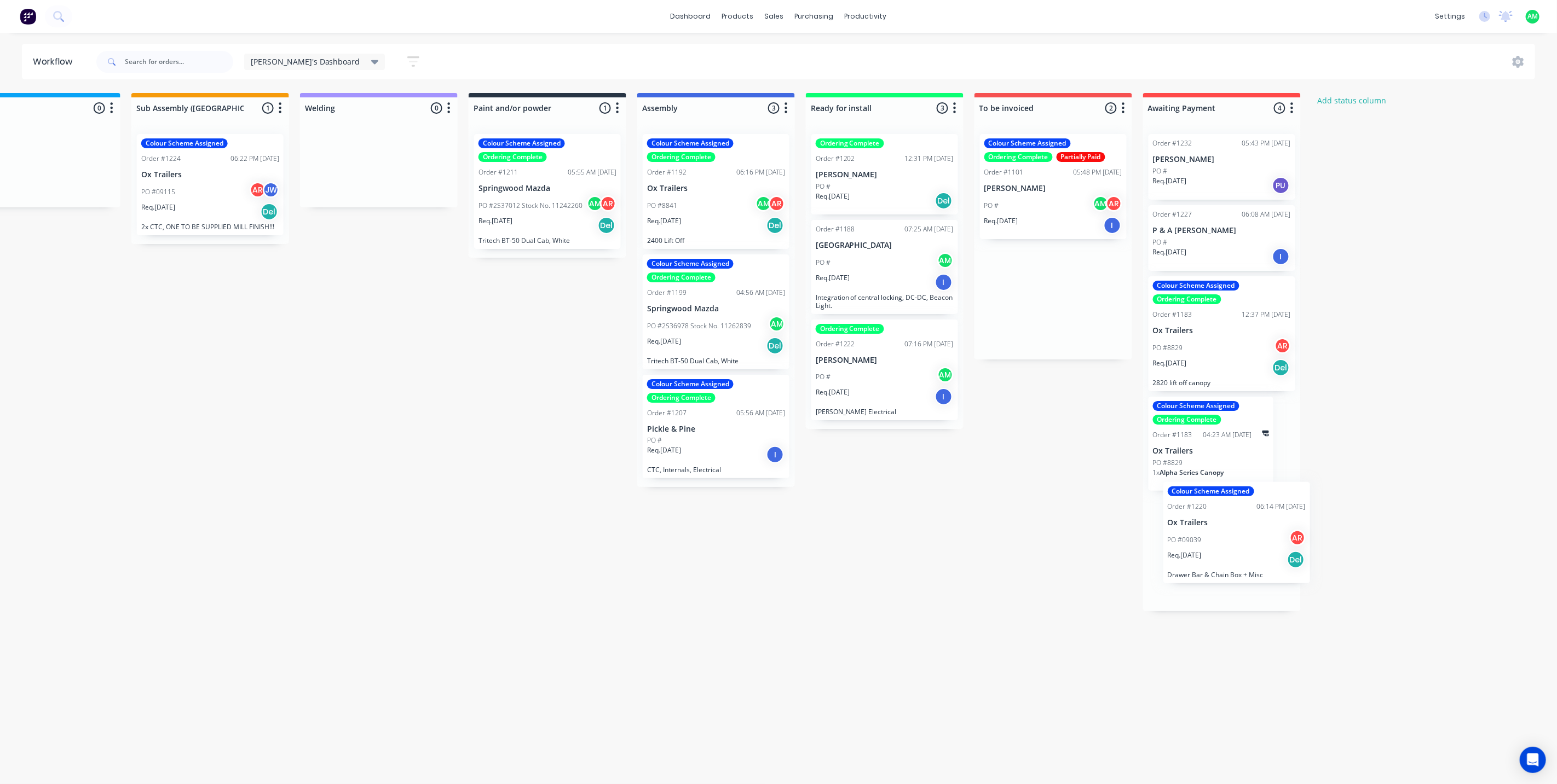
drag, startPoint x: 1033, startPoint y: 218, endPoint x: 1218, endPoint y: 569, distance: 396.8
click at [1218, 569] on div "Submitted 0 Status colour #B7D3F3 hex #B7D3F3 Save Cancel Summaries Total order…" at bounding box center [318, 352] width 2461 height 518
